Goal: Check status: Check status

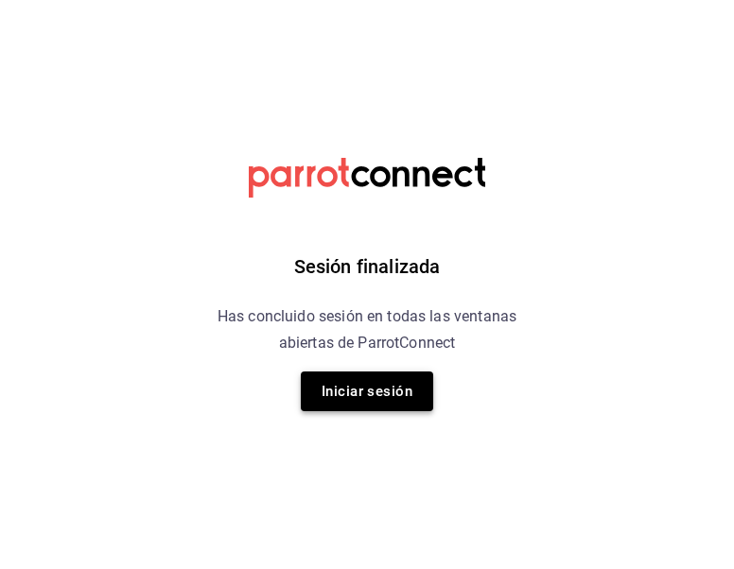
click at [388, 393] on button "Iniciar sesión" at bounding box center [367, 392] width 132 height 40
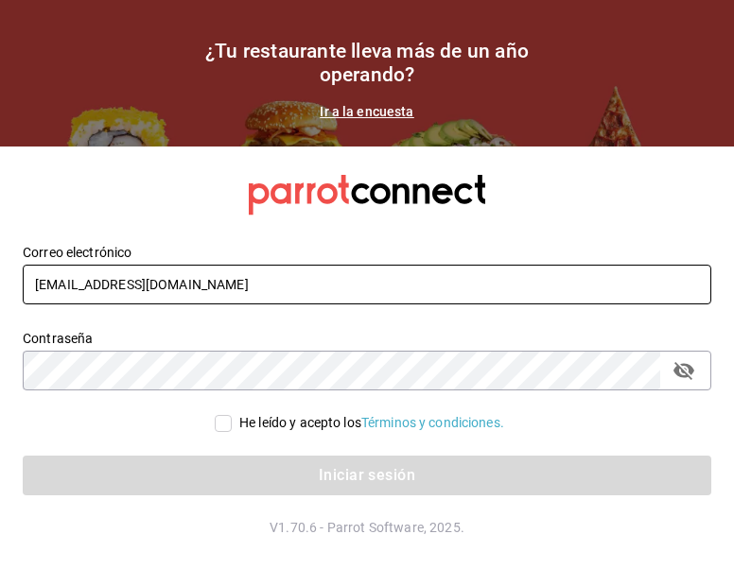
type input "[EMAIL_ADDRESS][DOMAIN_NAME]"
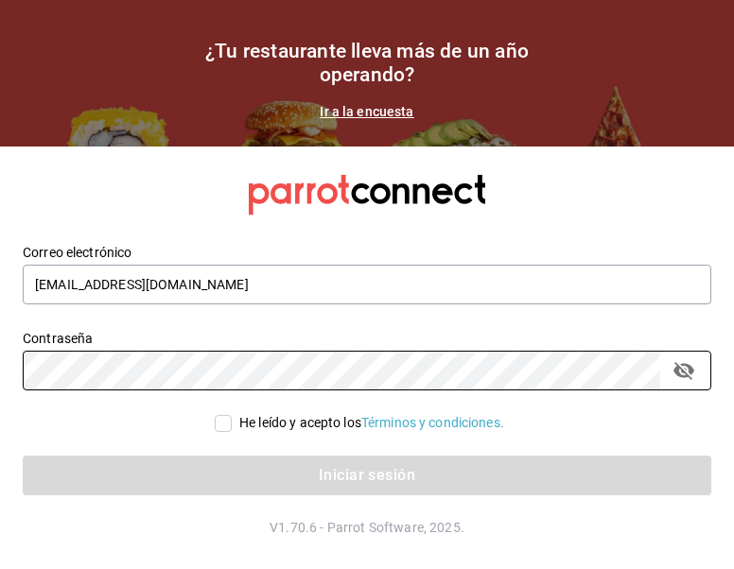
click at [215, 428] on input "He leído y acepto los Términos y condiciones." at bounding box center [223, 423] width 17 height 17
checkbox input "true"
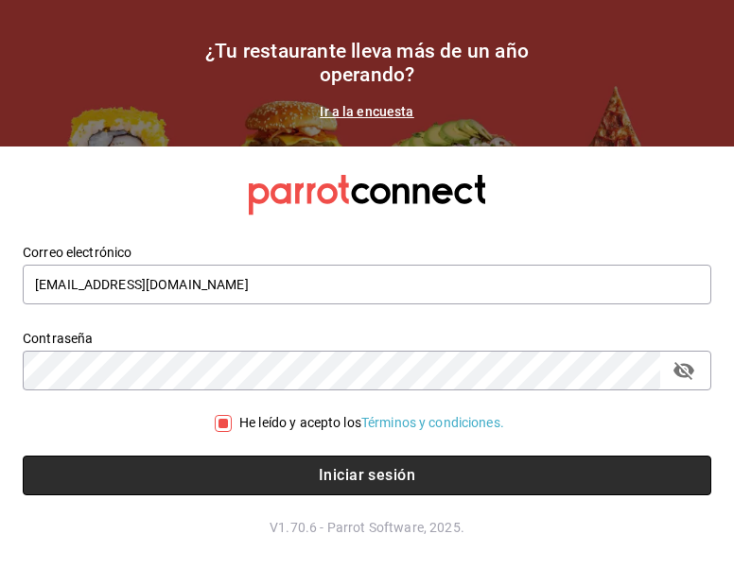
click at [231, 477] on button "Iniciar sesión" at bounding box center [367, 476] width 689 height 40
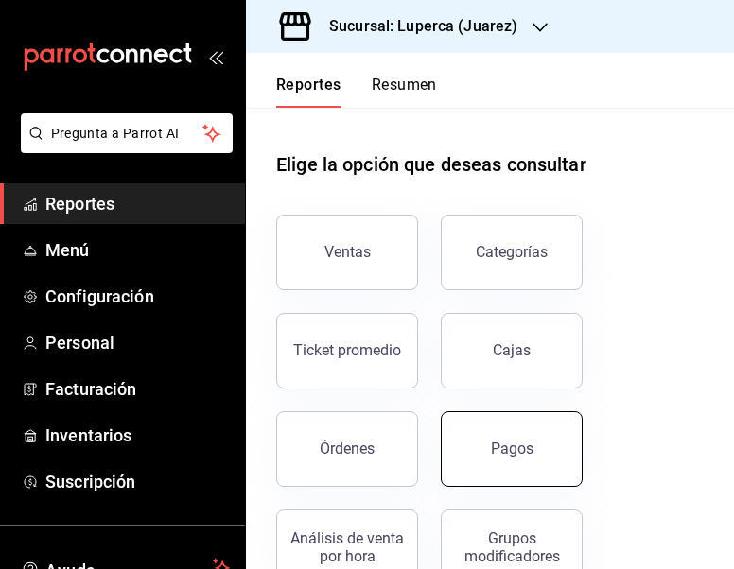
click at [489, 442] on button "Pagos" at bounding box center [512, 449] width 142 height 76
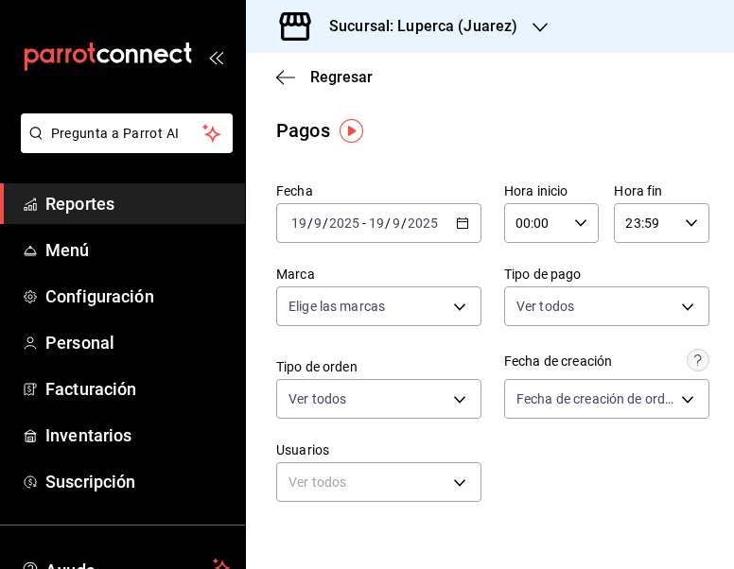
click at [463, 30] on h3 "Sucursal: Luperca (Juarez)" at bounding box center [415, 26] width 203 height 23
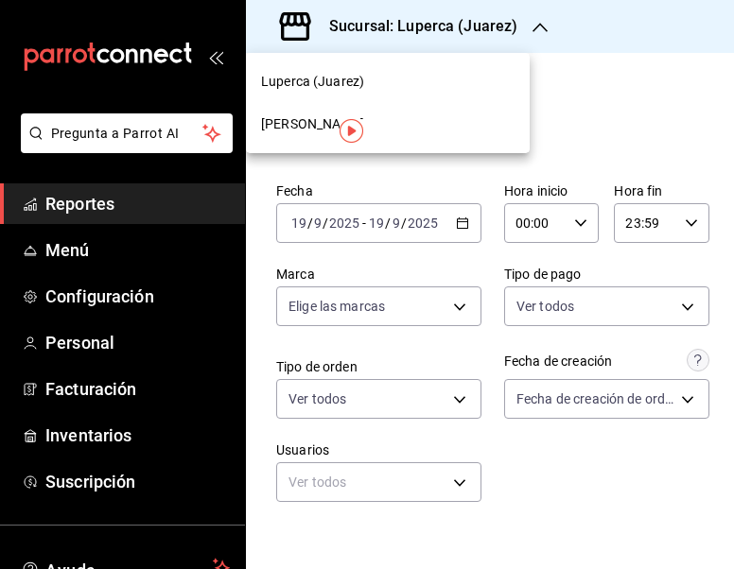
click at [311, 124] on span "Gula Gomez Morin" at bounding box center [312, 124] width 103 height 20
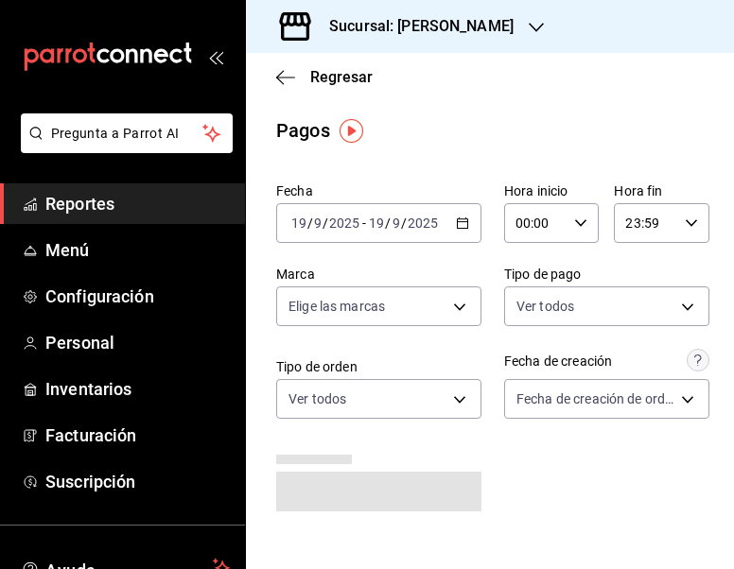
click at [459, 226] on icon "button" at bounding box center [462, 223] width 13 height 13
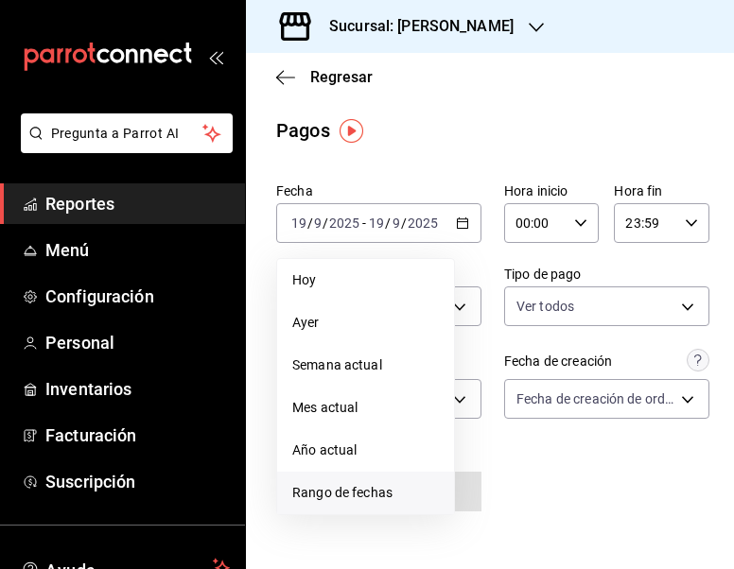
click at [362, 506] on li "Rango de fechas" at bounding box center [365, 493] width 177 height 43
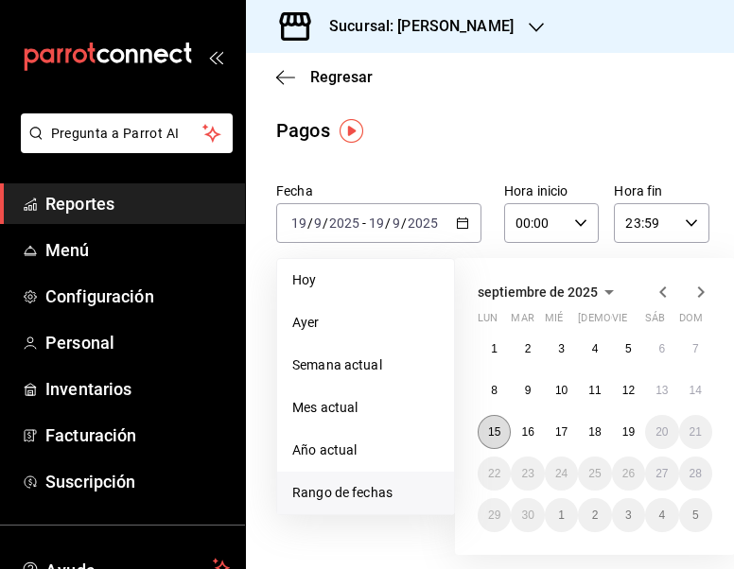
click at [498, 430] on abbr "15" at bounding box center [494, 432] width 12 height 13
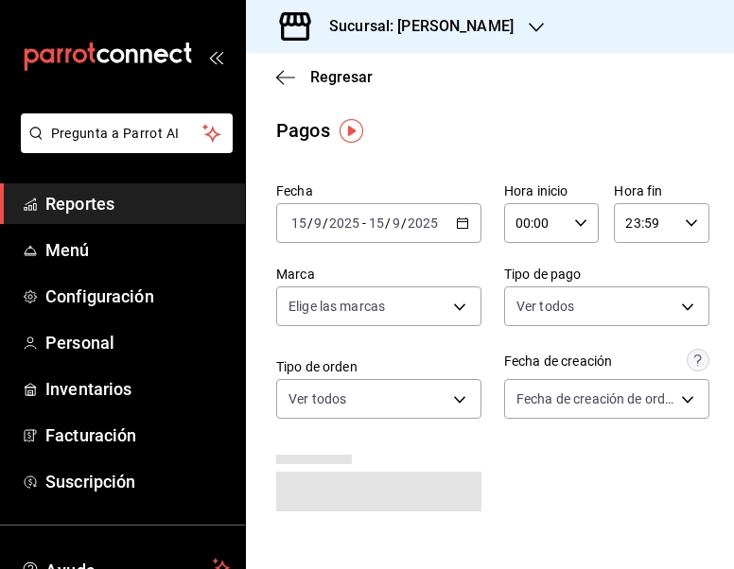
click at [552, 454] on div "Fecha 2025-09-15 15 / 9 / 2025 - 2025-09-15 15 / 9 / 2025 Hora inicio 00:00 Hor…" at bounding box center [490, 354] width 428 height 359
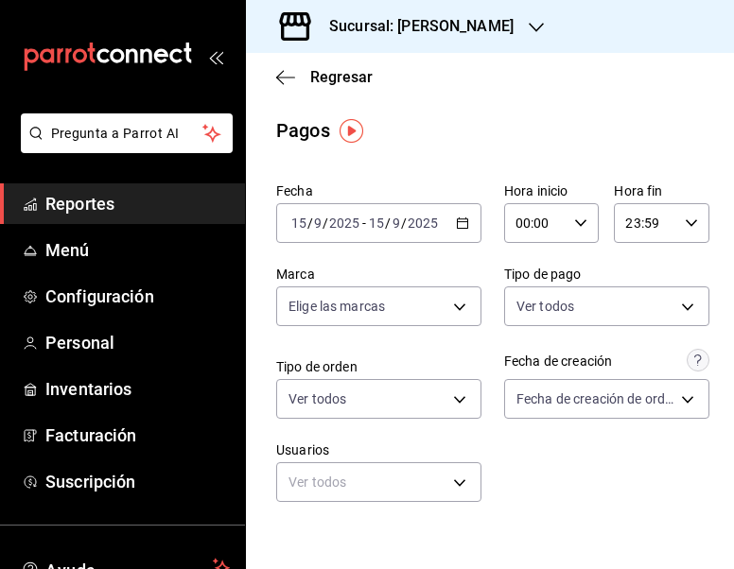
click at [552, 454] on div "Fecha 2025-09-15 15 / 9 / 2025 - 2025-09-15 15 / 9 / 2025 Hora inicio 00:00 Hor…" at bounding box center [490, 350] width 428 height 350
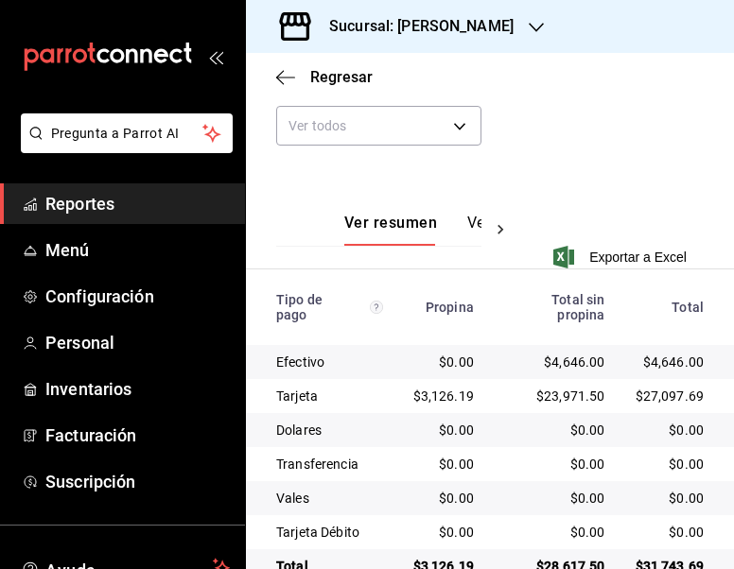
scroll to position [358, 0]
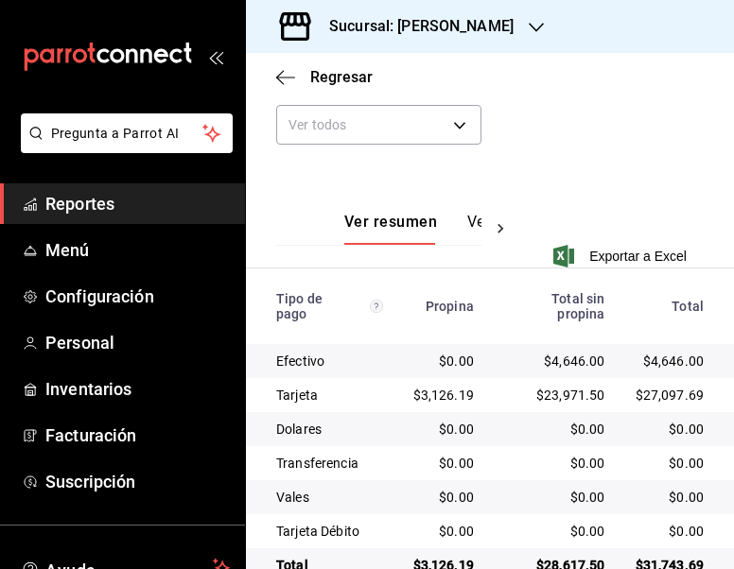
click at [480, 224] on button "Ver pagos" at bounding box center [502, 229] width 71 height 32
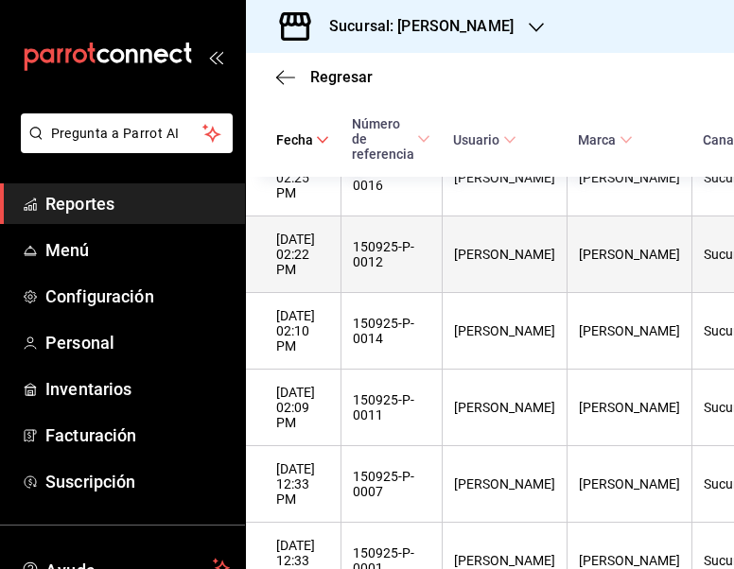
scroll to position [1481, 0]
